Goal: Information Seeking & Learning: Find specific fact

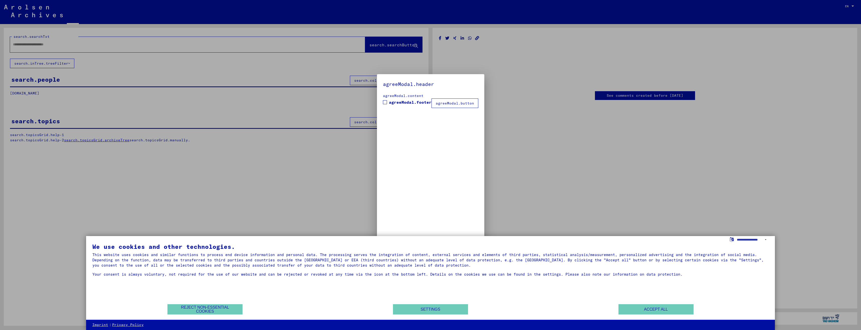
type input "********"
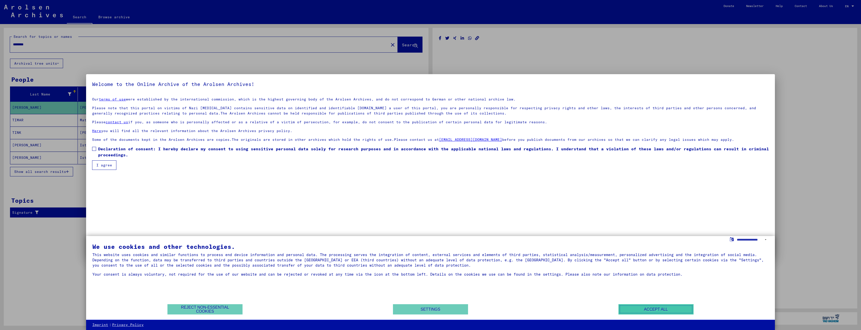
click at [655, 309] on button "Accept all" at bounding box center [656, 309] width 75 height 10
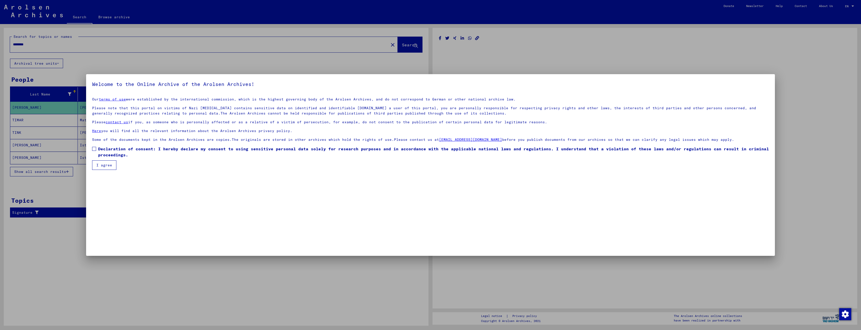
click at [96, 168] on button "I agree" at bounding box center [104, 165] width 24 height 10
click at [93, 150] on span at bounding box center [94, 149] width 4 height 4
click at [103, 165] on button "I agree" at bounding box center [104, 165] width 24 height 10
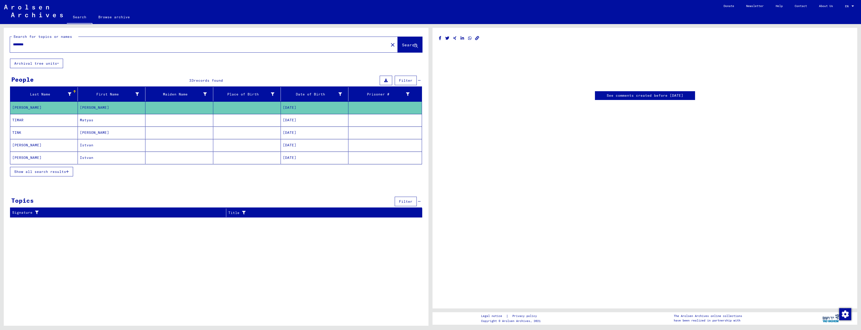
click at [662, 96] on link "See comments created before [DATE]" at bounding box center [645, 95] width 77 height 5
drag, startPoint x: 492, startPoint y: 24, endPoint x: 500, endPoint y: 25, distance: 8.3
click at [55, 173] on span "Show all search results" at bounding box center [40, 171] width 52 height 5
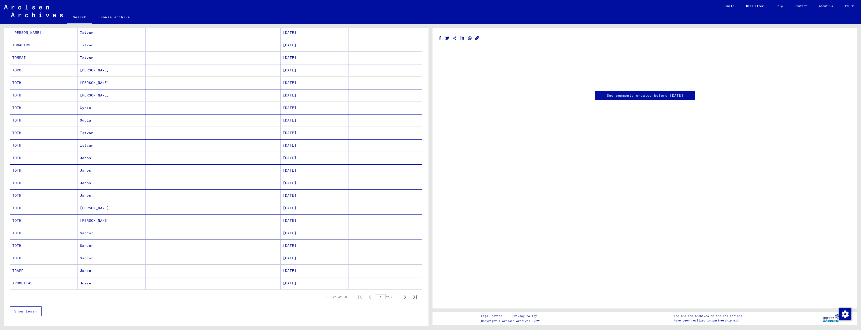
scroll to position [125, 0]
click at [103, 109] on mat-cell "Gyozo" at bounding box center [112, 107] width 68 height 12
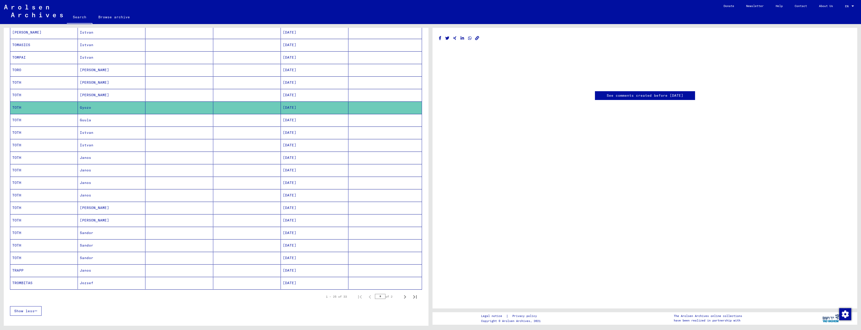
click at [79, 110] on mat-cell "Gyozo" at bounding box center [112, 107] width 68 height 12
click at [55, 108] on mat-cell "TOTH" at bounding box center [44, 107] width 68 height 12
click at [313, 107] on mat-cell "[DATE]" at bounding box center [315, 107] width 68 height 12
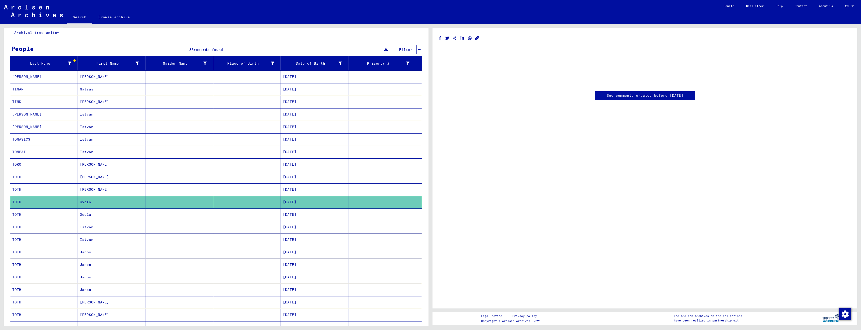
scroll to position [25, 0]
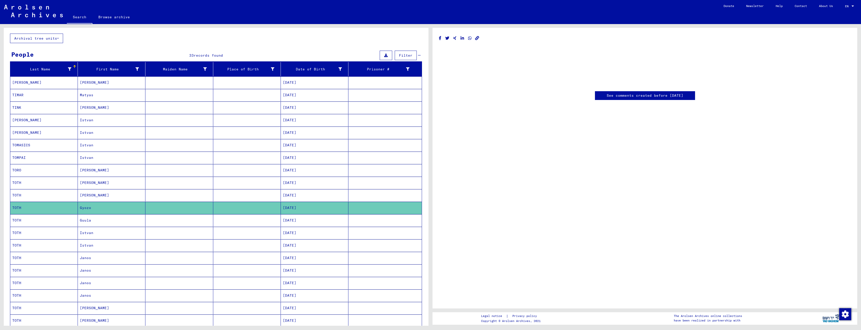
drag, startPoint x: 322, startPoint y: 209, endPoint x: 289, endPoint y: 208, distance: 33.1
click at [289, 208] on mat-cell "[DATE]" at bounding box center [315, 208] width 68 height 12
